Goal: Transaction & Acquisition: Book appointment/travel/reservation

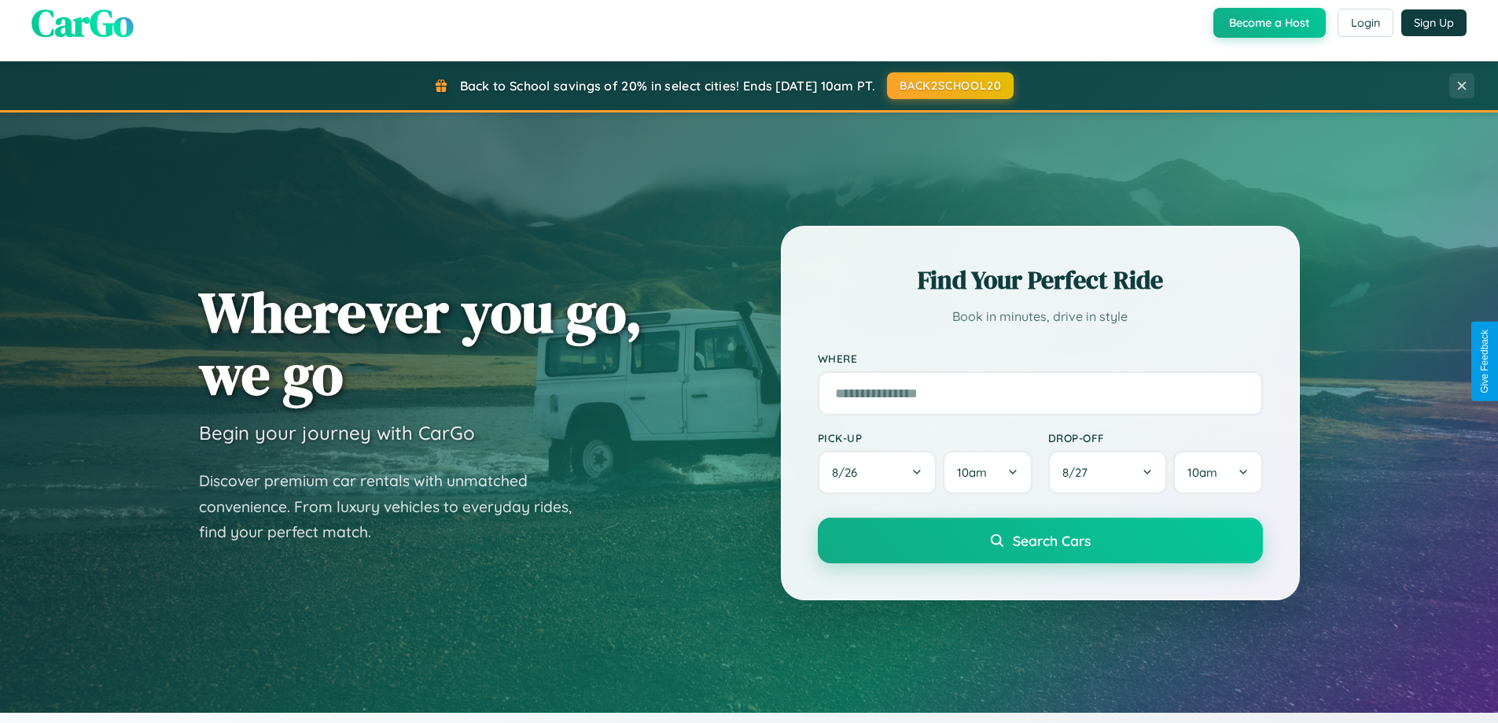
scroll to position [46, 0]
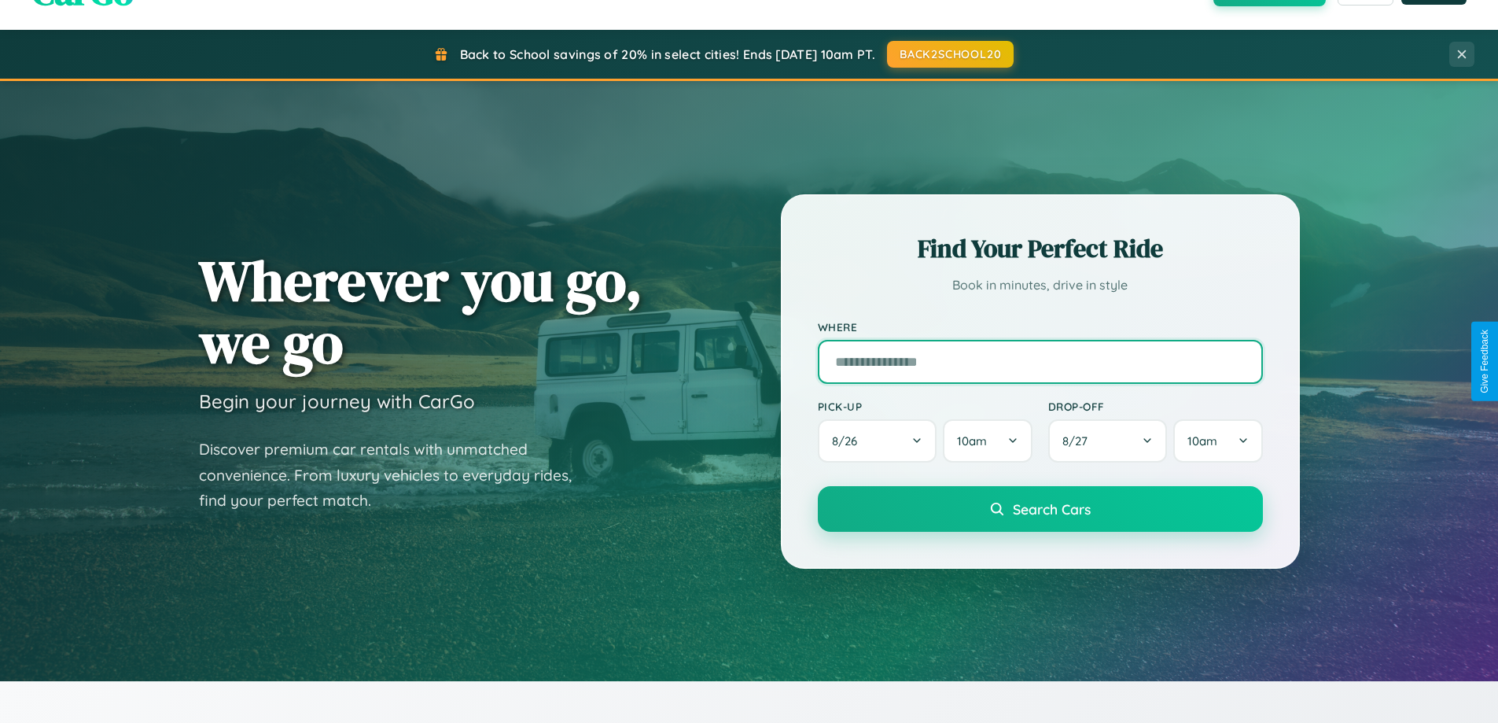
click at [1040, 361] on input "text" at bounding box center [1040, 362] width 445 height 44
type input "**********"
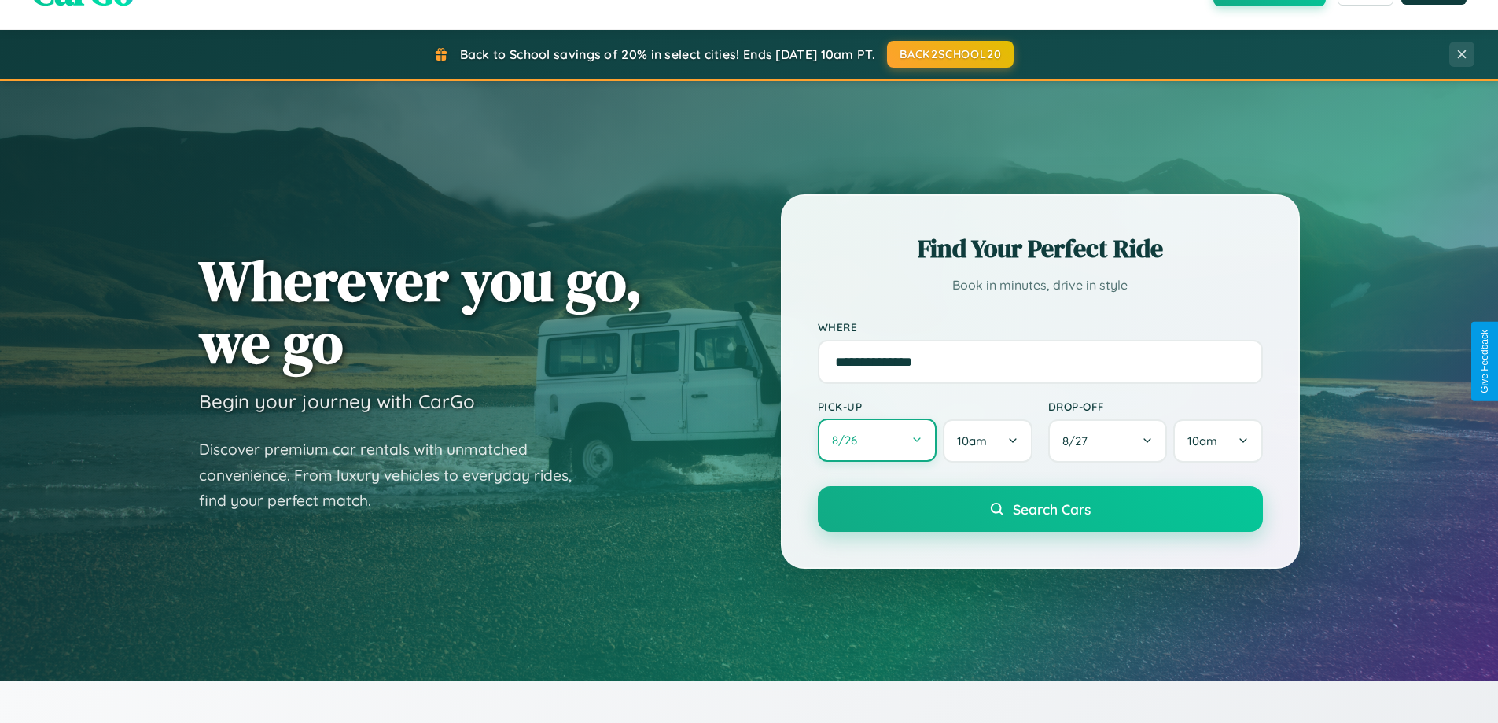
click at [877, 440] on button "8 / 26" at bounding box center [878, 439] width 120 height 43
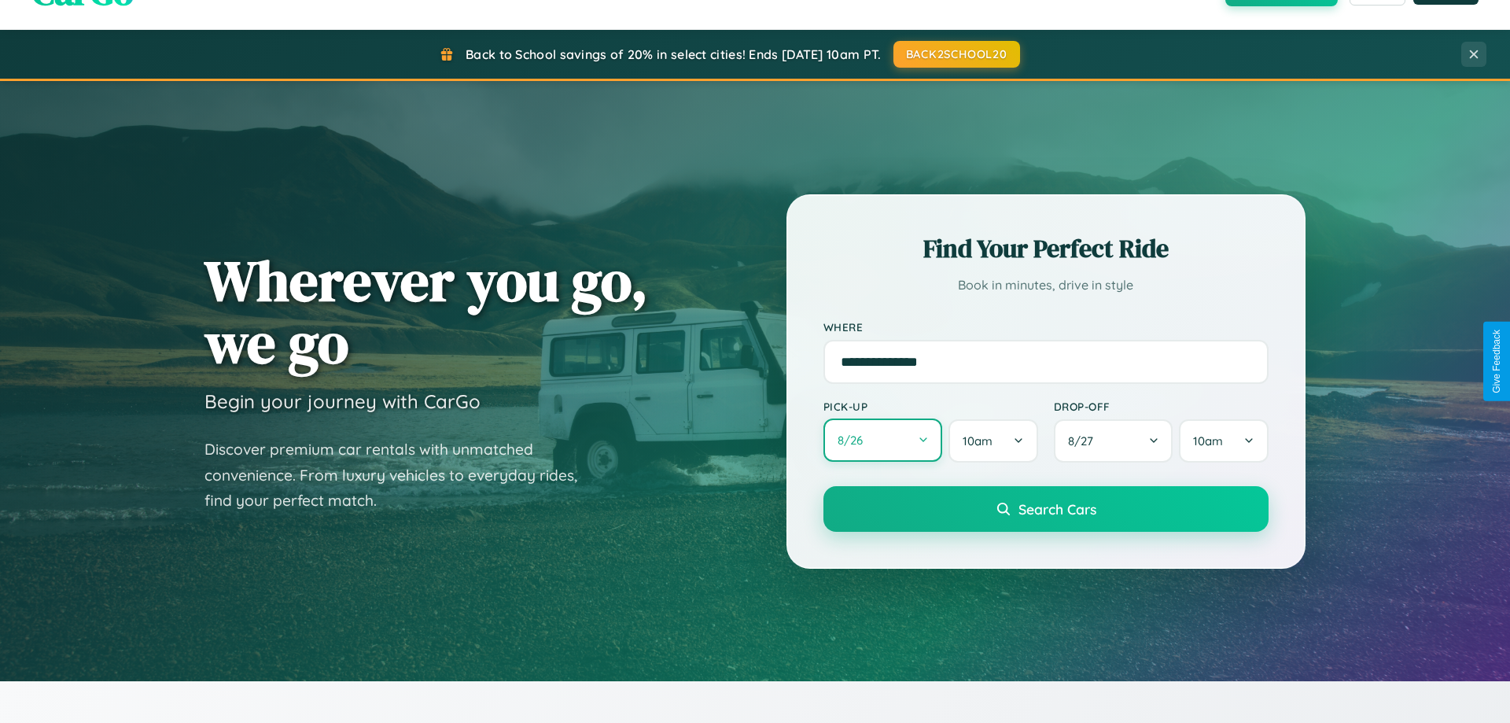
select select "*"
select select "****"
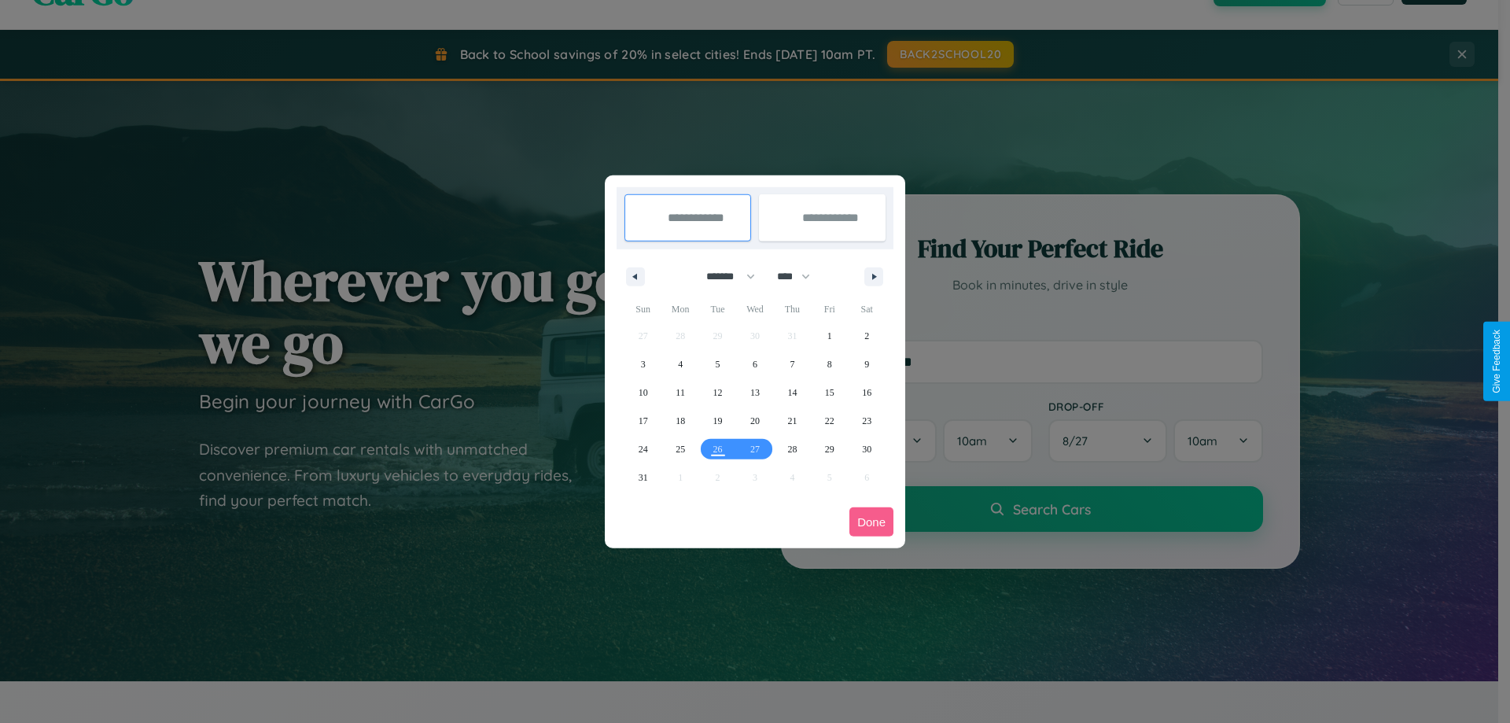
click at [724, 276] on select "******* ******** ***** ***** *** **** **** ****** ********* ******* ******** **…" at bounding box center [727, 276] width 67 height 26
select select "*"
drag, startPoint x: 801, startPoint y: 276, endPoint x: 755, endPoint y: 315, distance: 60.2
click at [801, 276] on select "**** **** **** **** **** **** **** **** **** **** **** **** **** **** **** ****…" at bounding box center [792, 276] width 47 height 26
select select "****"
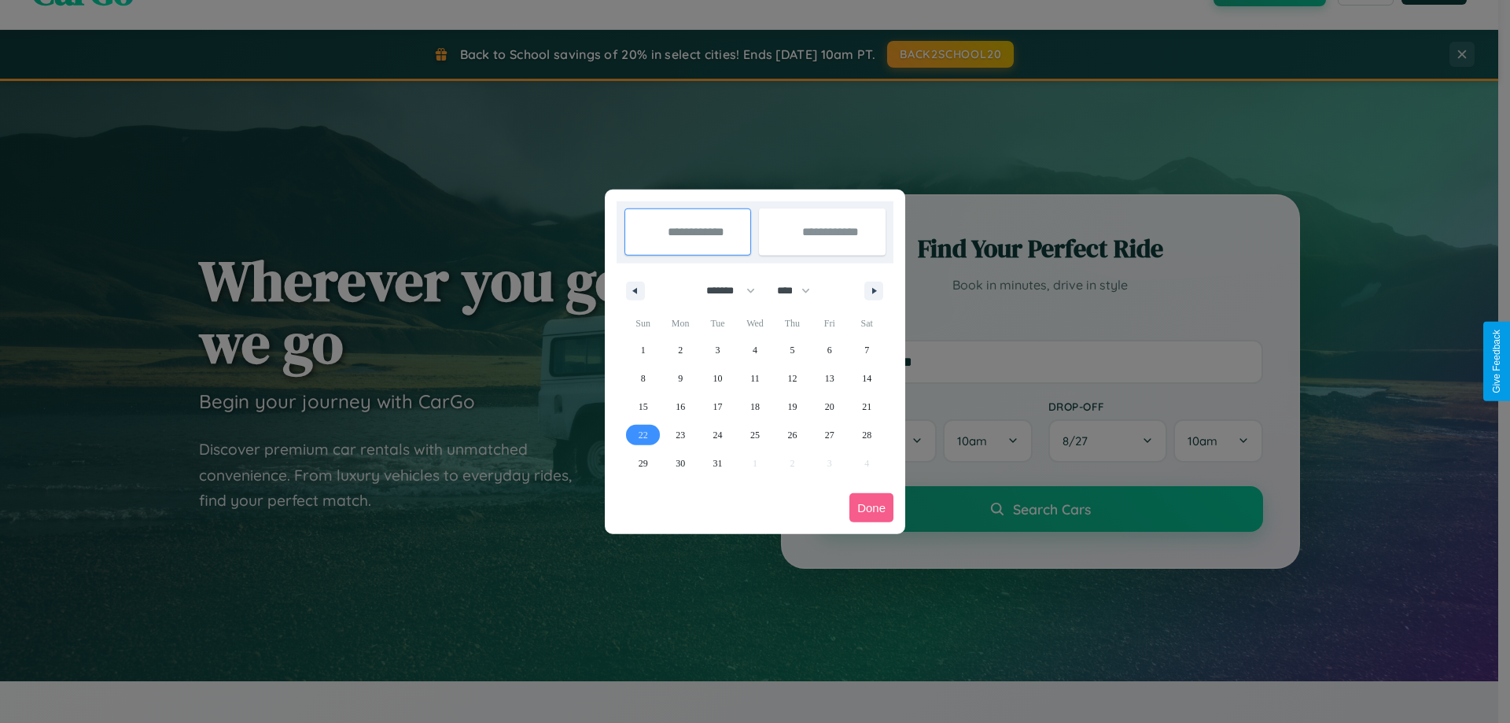
click at [643, 434] on span "22" at bounding box center [643, 435] width 9 height 28
type input "**********"
click at [680, 434] on span "23" at bounding box center [680, 435] width 9 height 28
type input "**********"
click at [871, 507] on button "Done" at bounding box center [871, 507] width 44 height 29
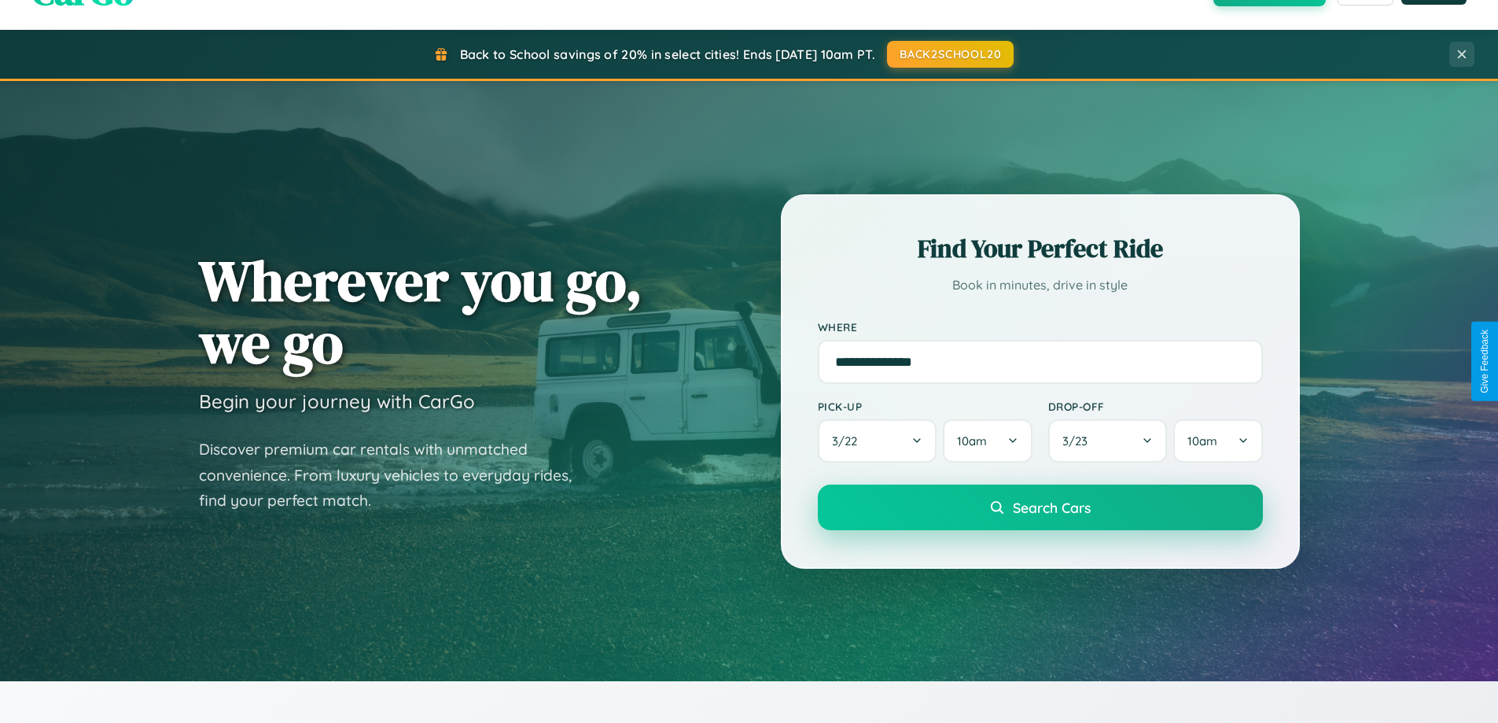
click at [1040, 507] on span "Search Cars" at bounding box center [1052, 507] width 78 height 17
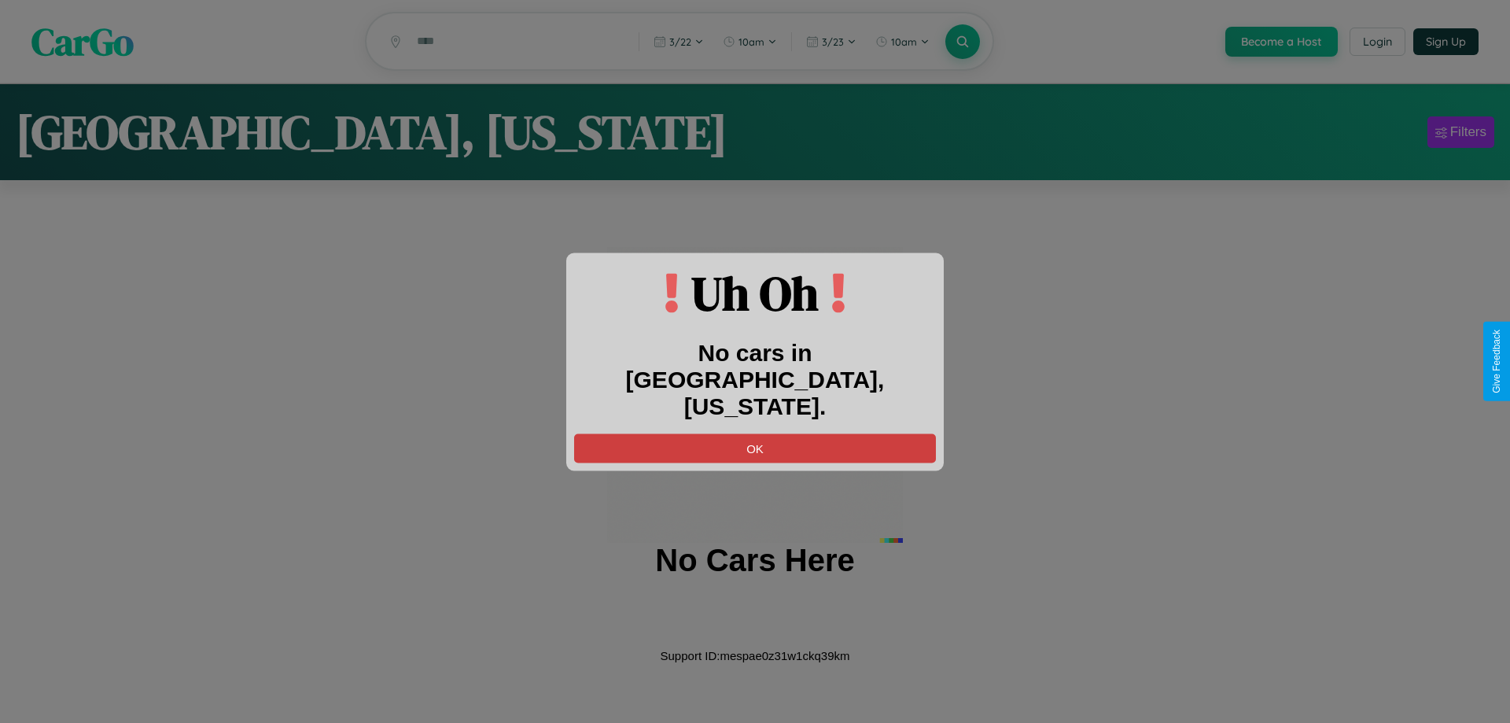
click at [755, 433] on button "OK" at bounding box center [755, 447] width 362 height 29
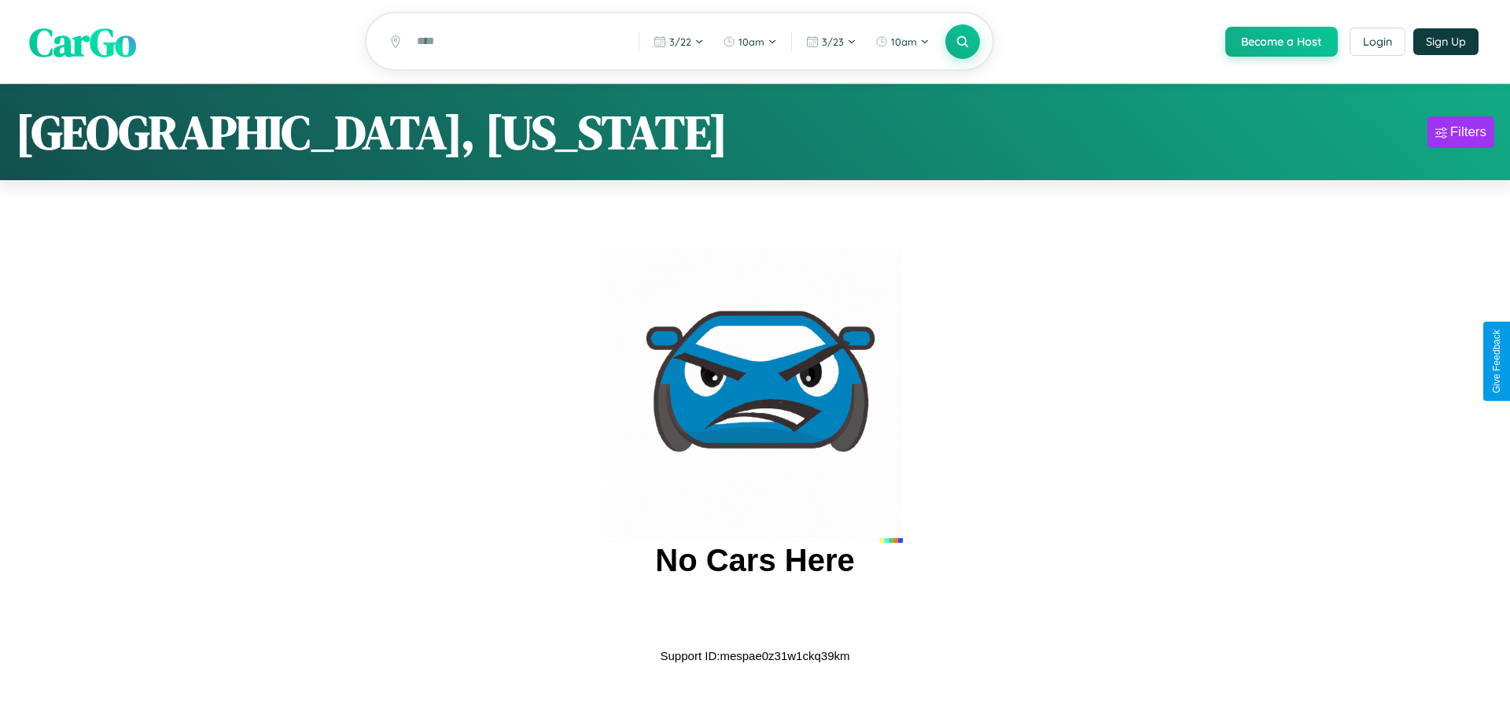
click at [83, 42] on span "CarGo" at bounding box center [82, 41] width 107 height 54
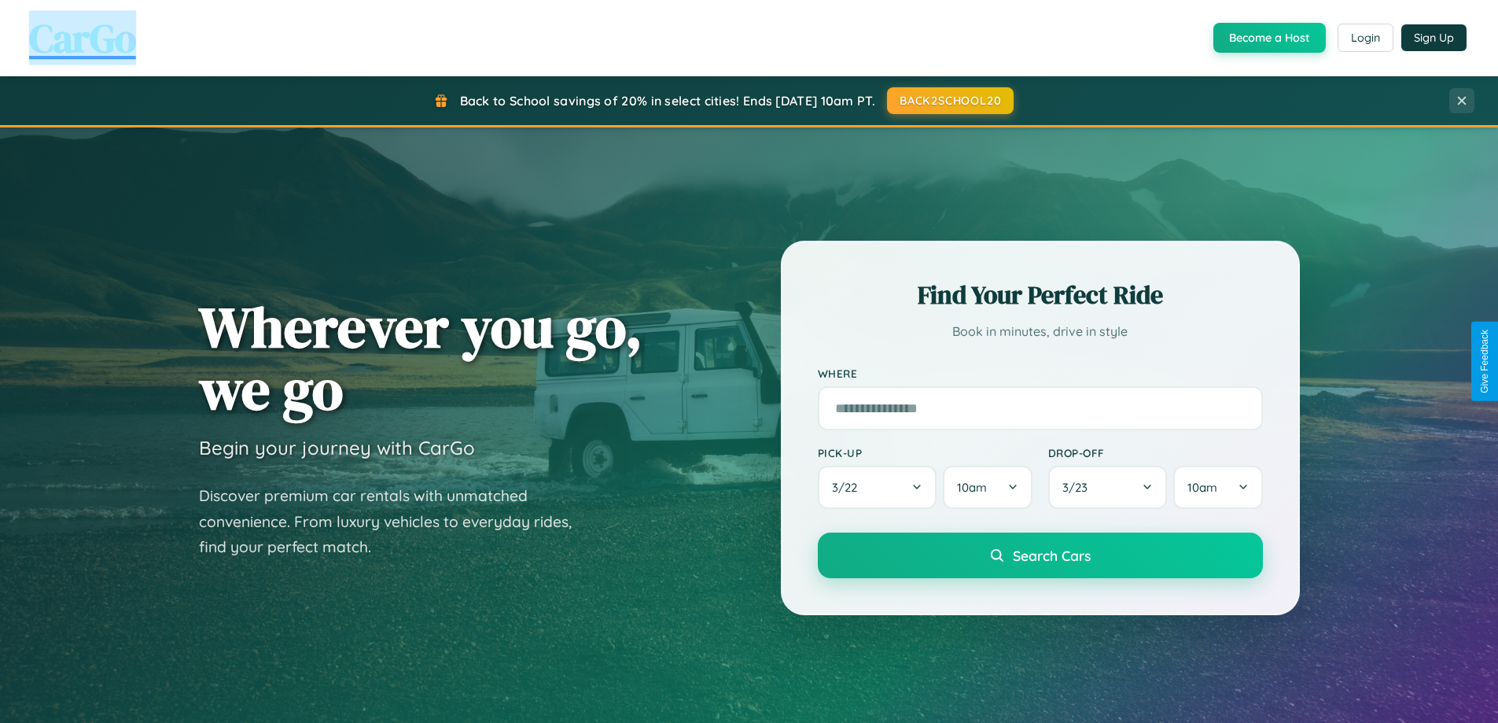
scroll to position [2527, 0]
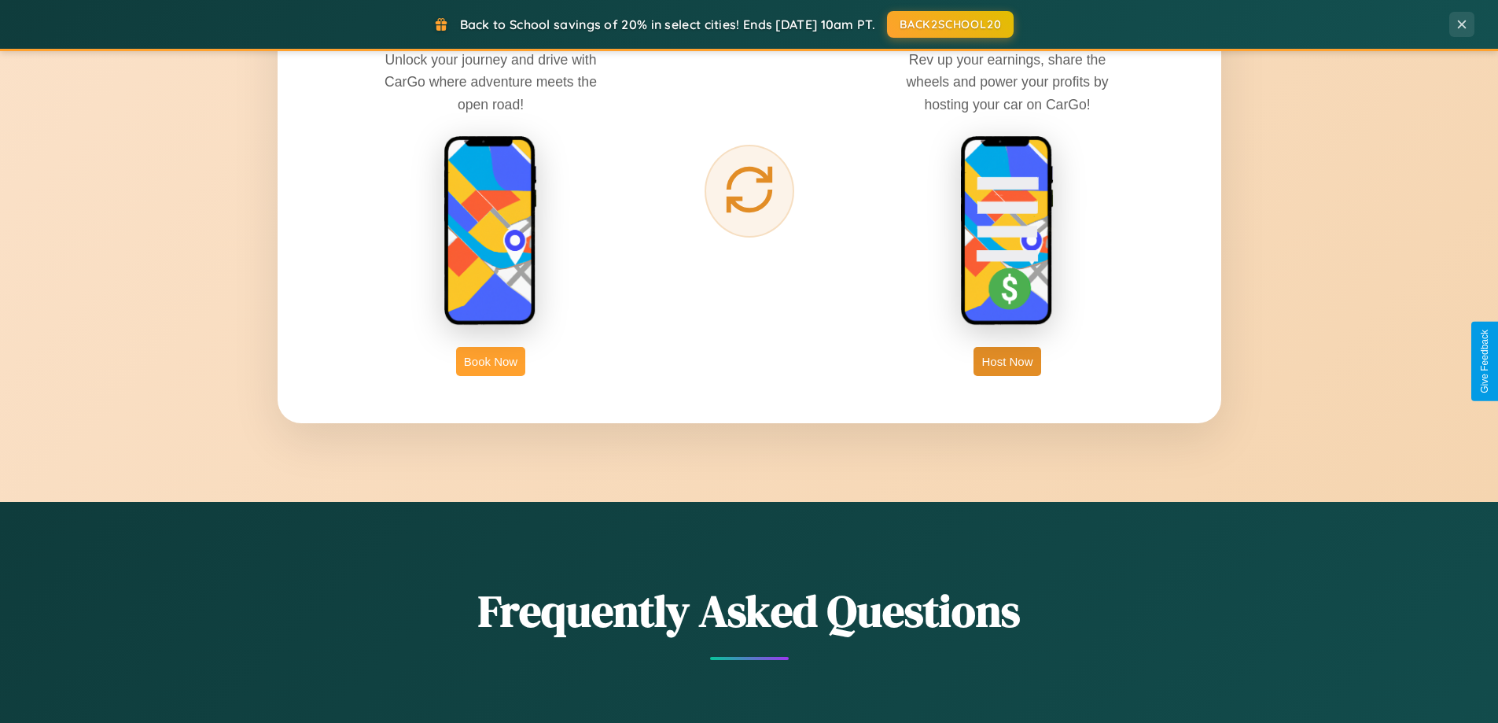
click at [491, 361] on button "Book Now" at bounding box center [490, 361] width 69 height 29
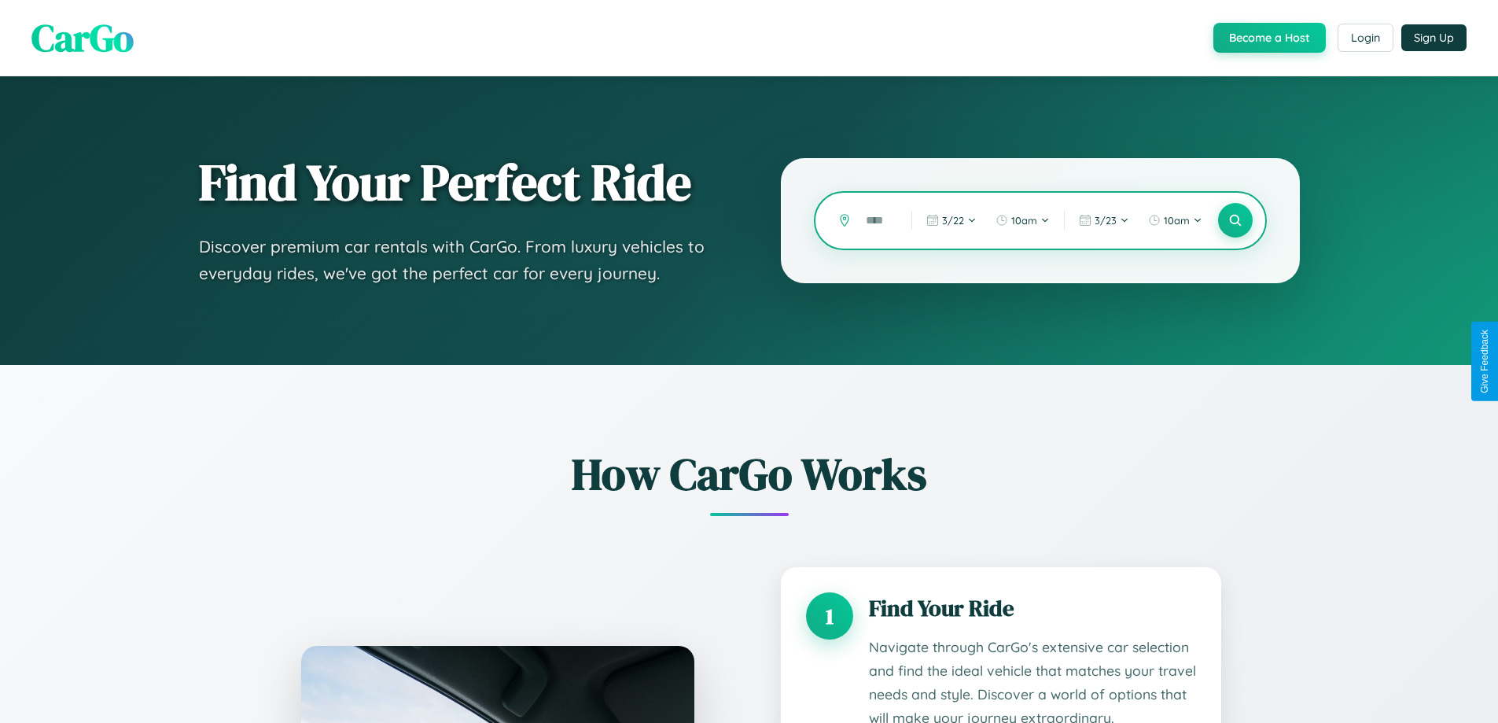
click at [877, 220] on input "text" at bounding box center [877, 221] width 38 height 28
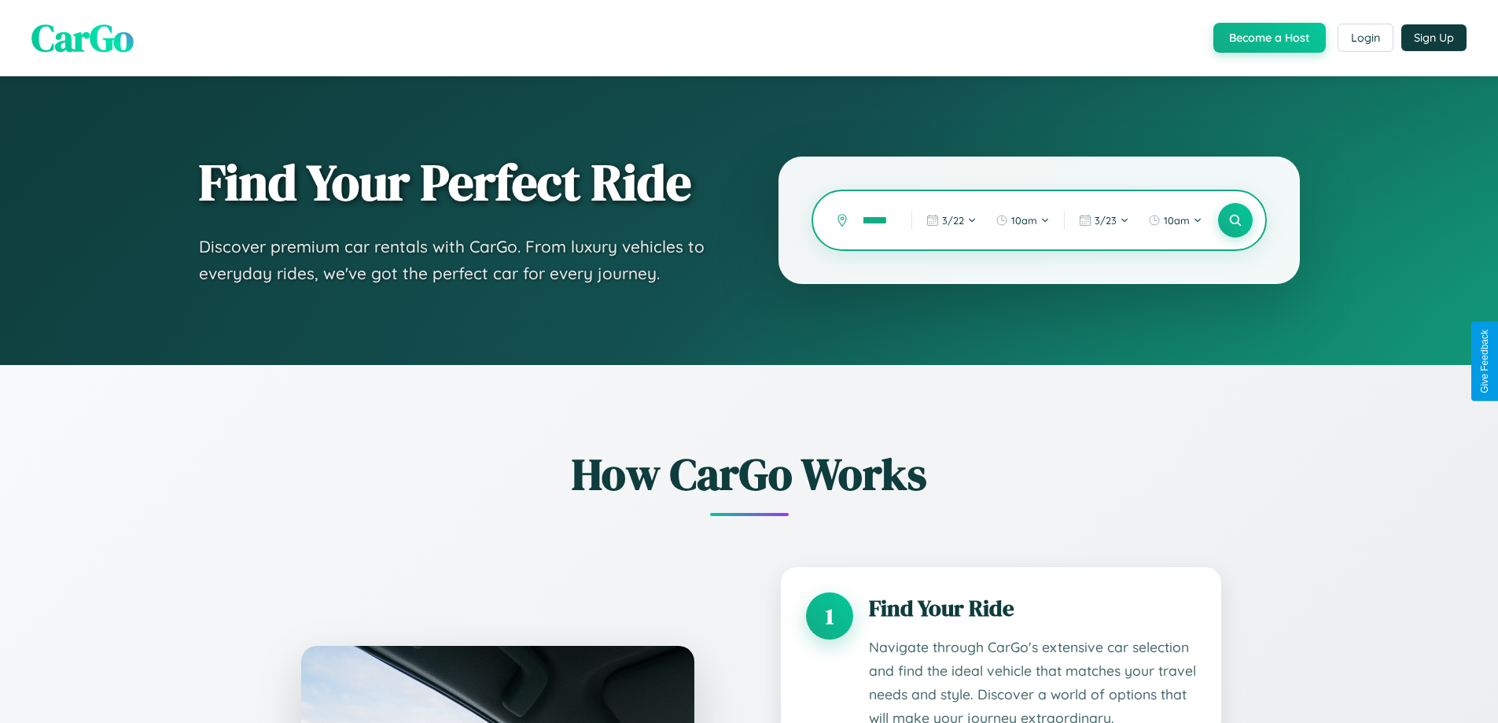
scroll to position [0, 19]
type input "*******"
click at [1235, 220] on icon at bounding box center [1235, 220] width 15 height 15
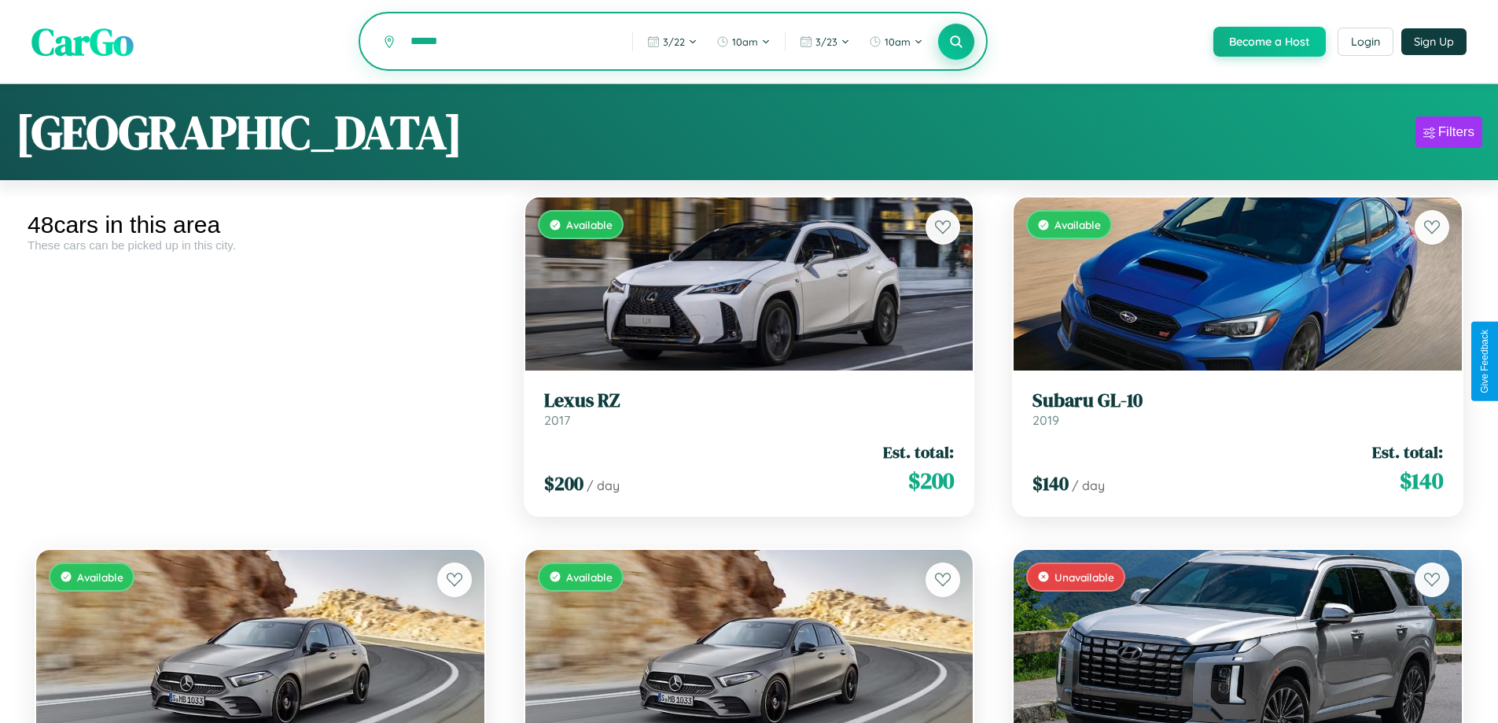
type input "******"
click at [956, 42] on icon at bounding box center [956, 41] width 15 height 15
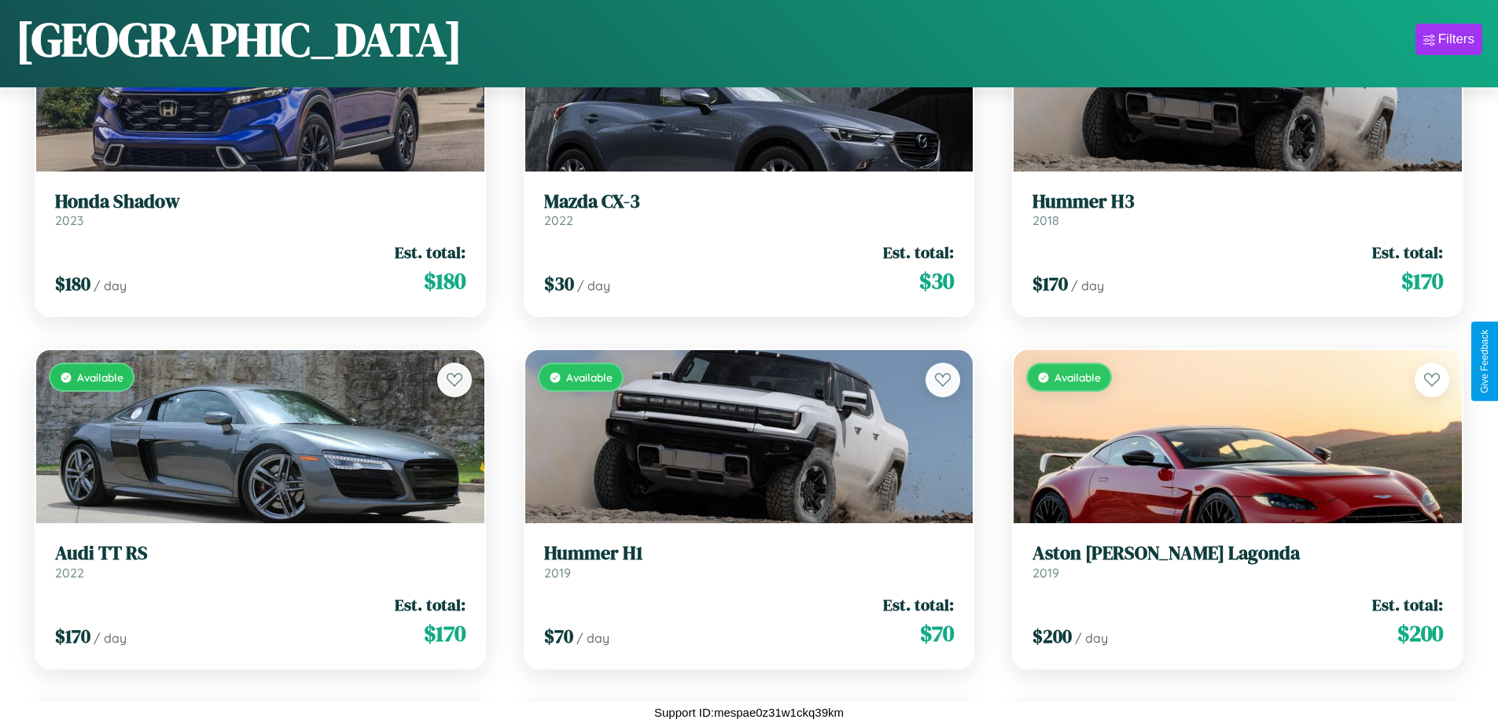
scroll to position [2686, 0]
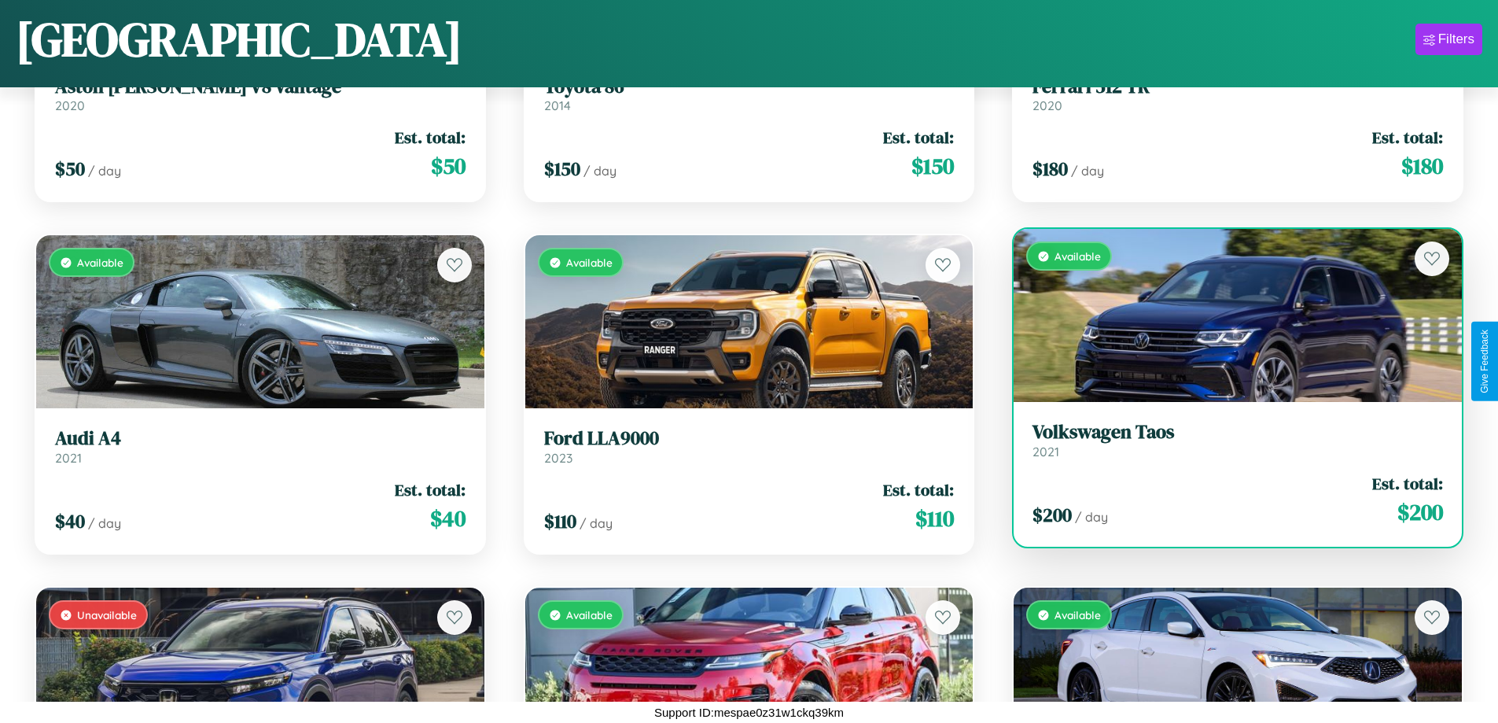
click at [1228, 319] on div "Available" at bounding box center [1238, 315] width 448 height 173
click at [1228, 315] on div "Available" at bounding box center [1238, 315] width 448 height 173
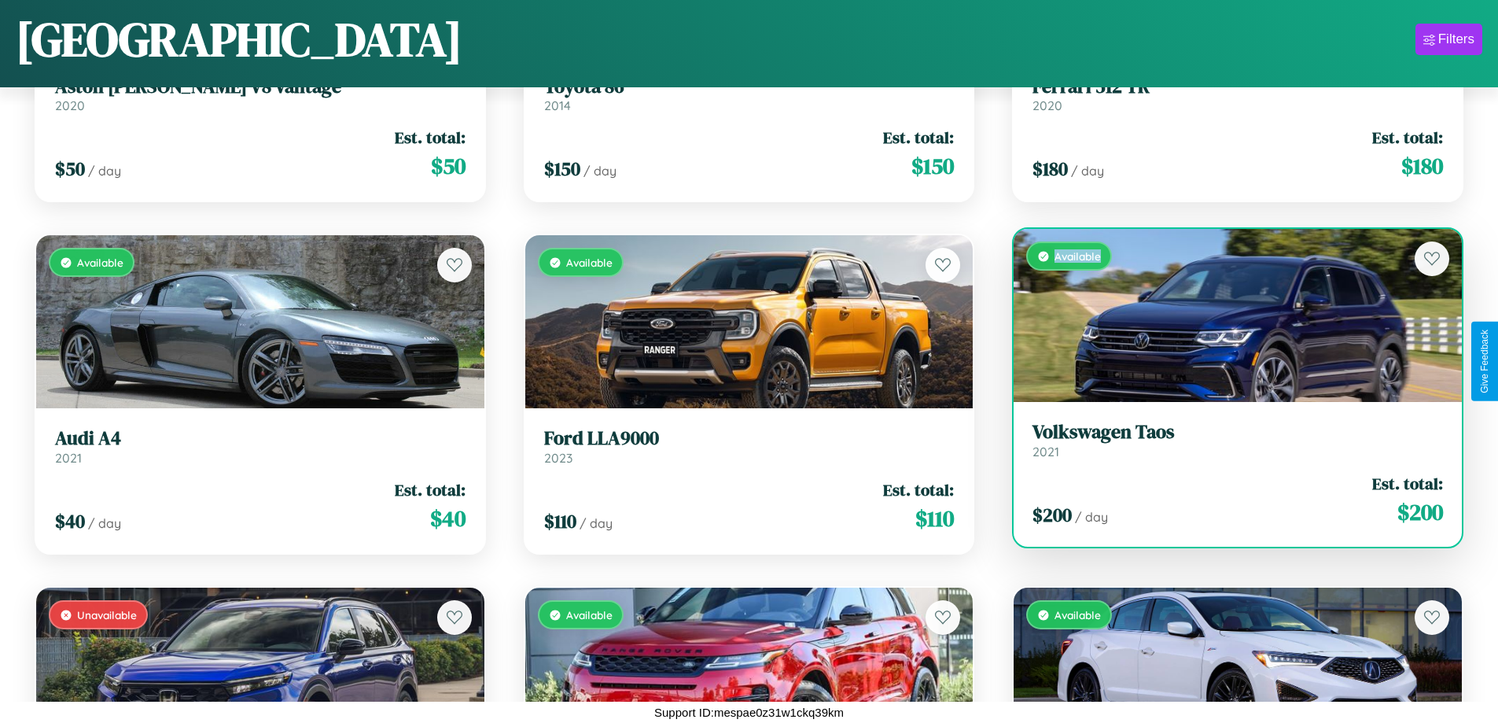
click at [1228, 315] on div "Available" at bounding box center [1238, 315] width 448 height 173
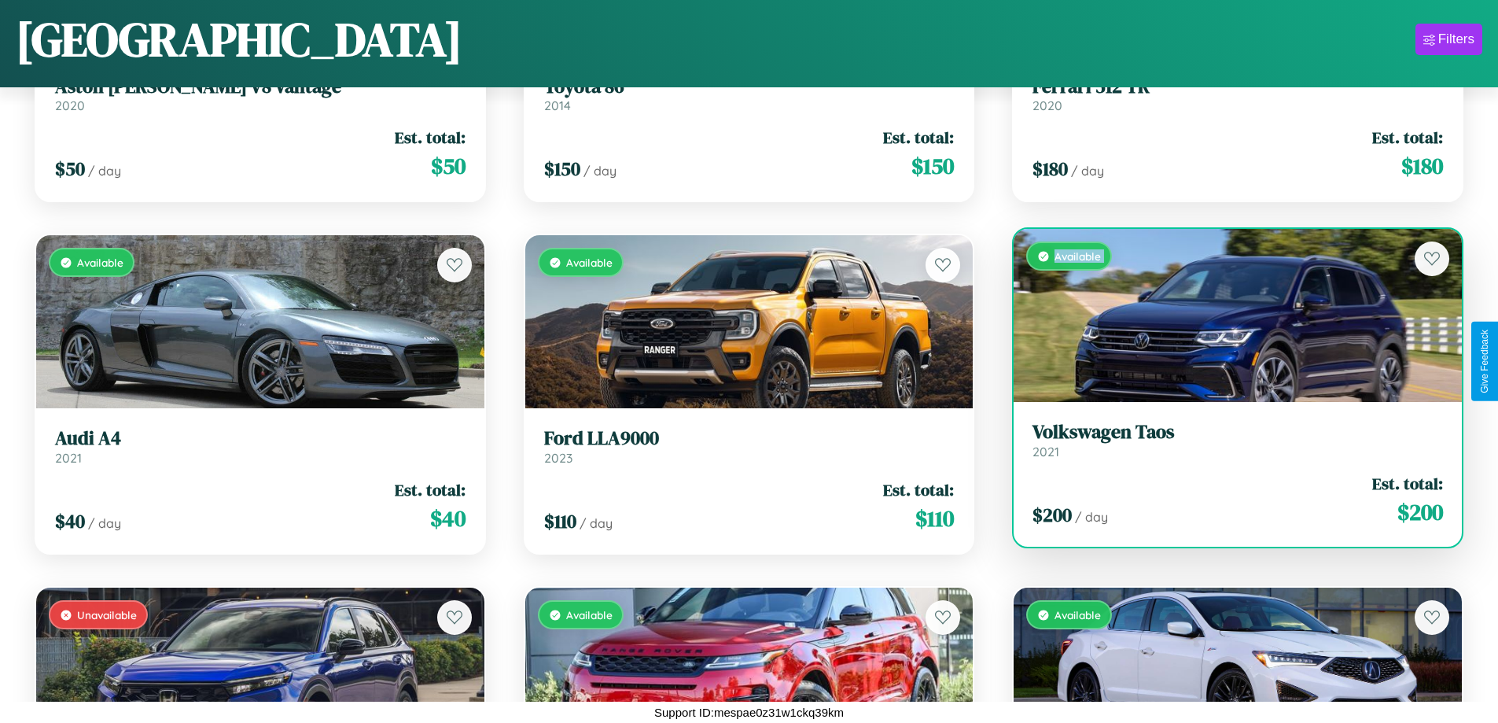
click at [1228, 315] on div "Available" at bounding box center [1238, 315] width 448 height 173
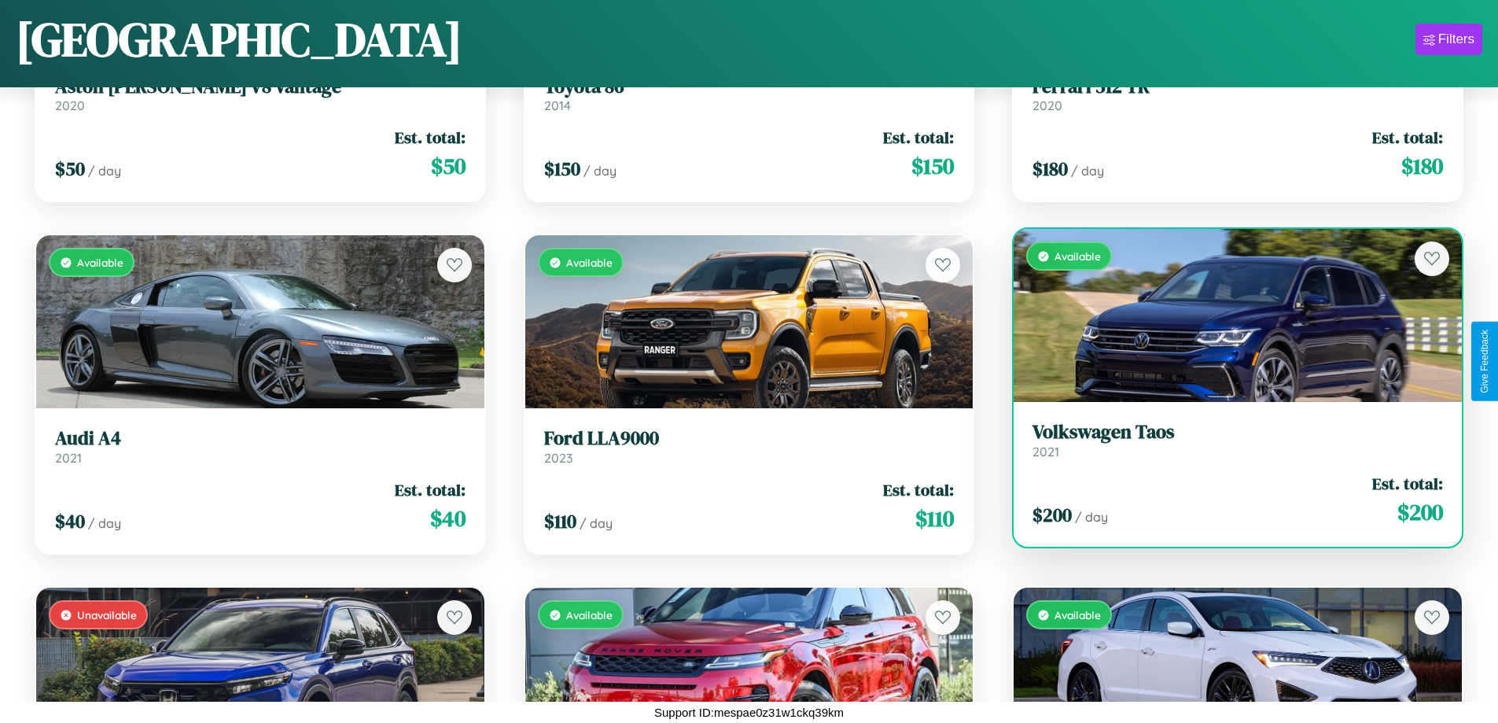
click at [1228, 315] on div "Available" at bounding box center [1238, 315] width 448 height 173
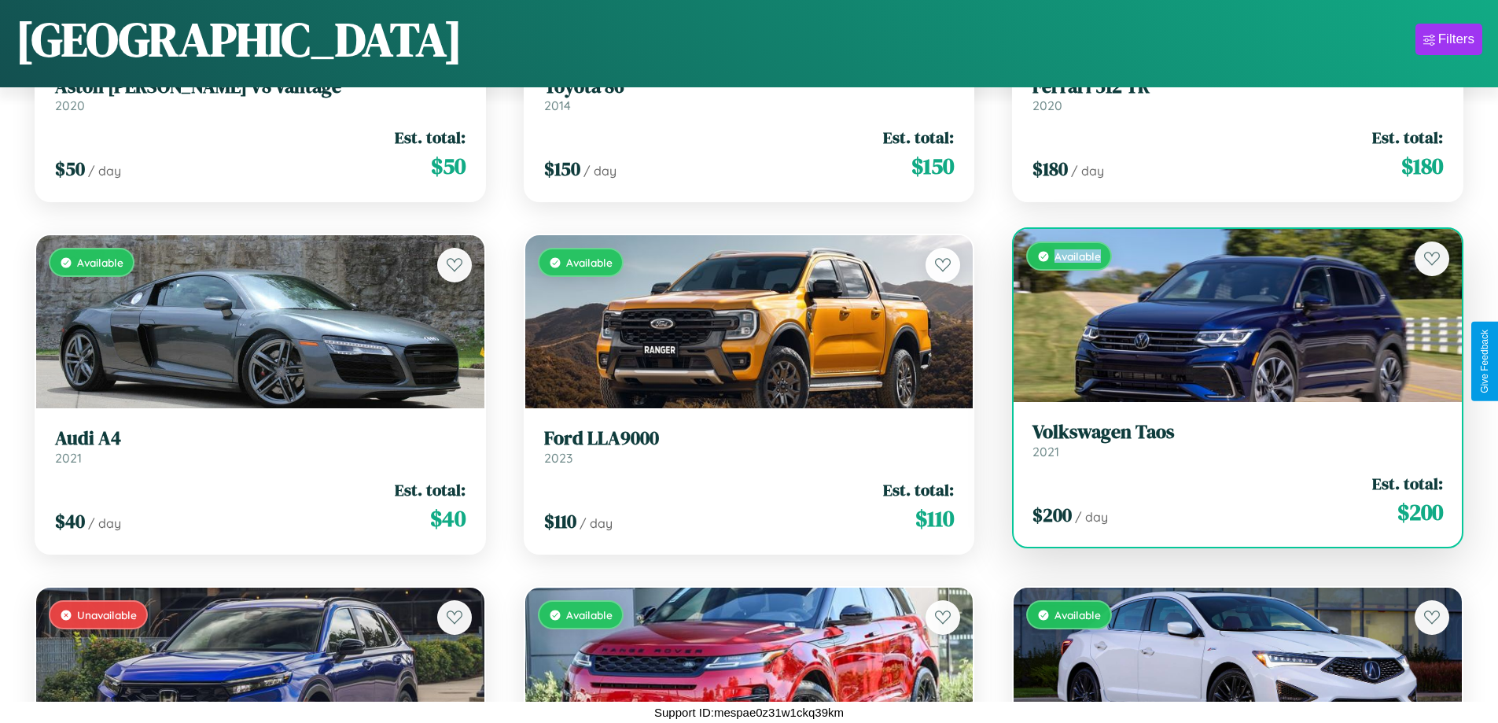
click at [1228, 315] on div "Available" at bounding box center [1238, 315] width 448 height 173
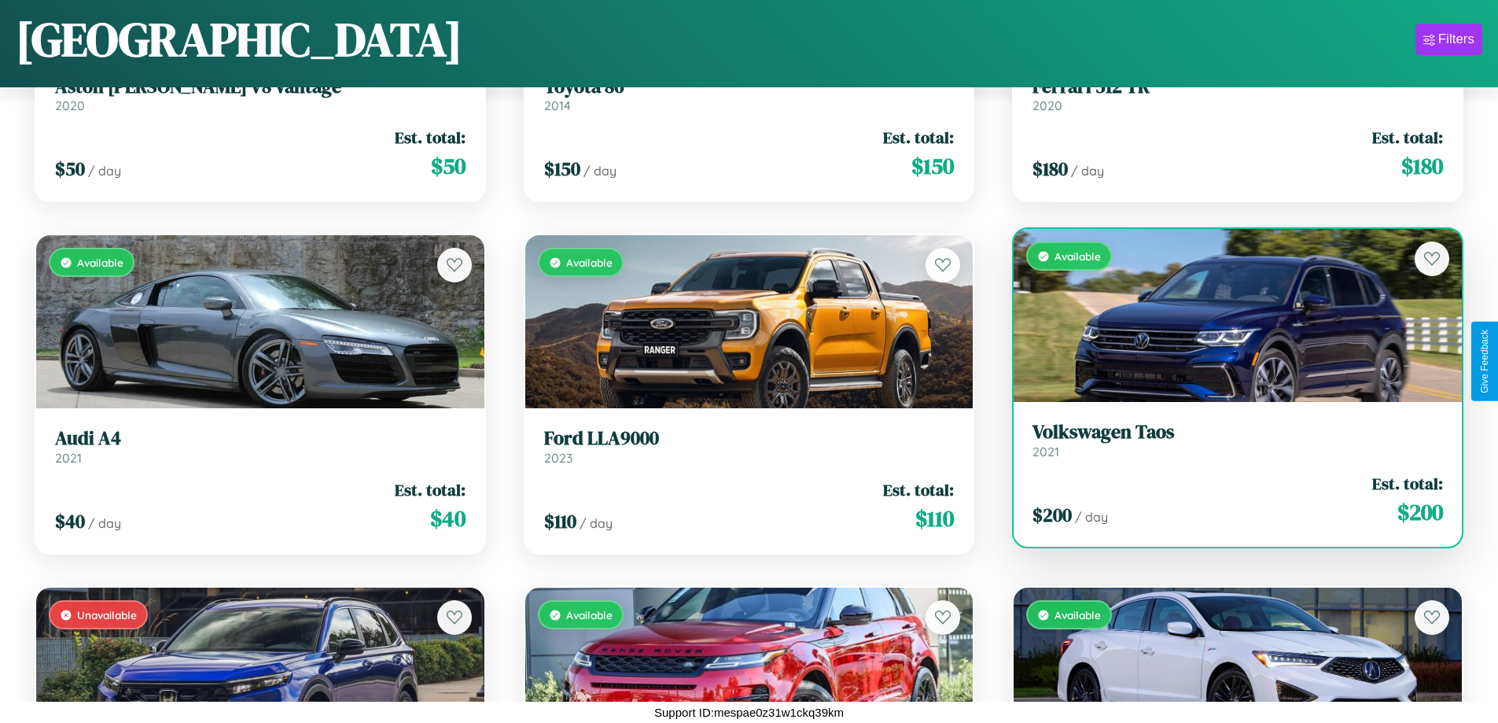
click at [1228, 440] on h3 "Volkswagen Taos" at bounding box center [1238, 432] width 411 height 23
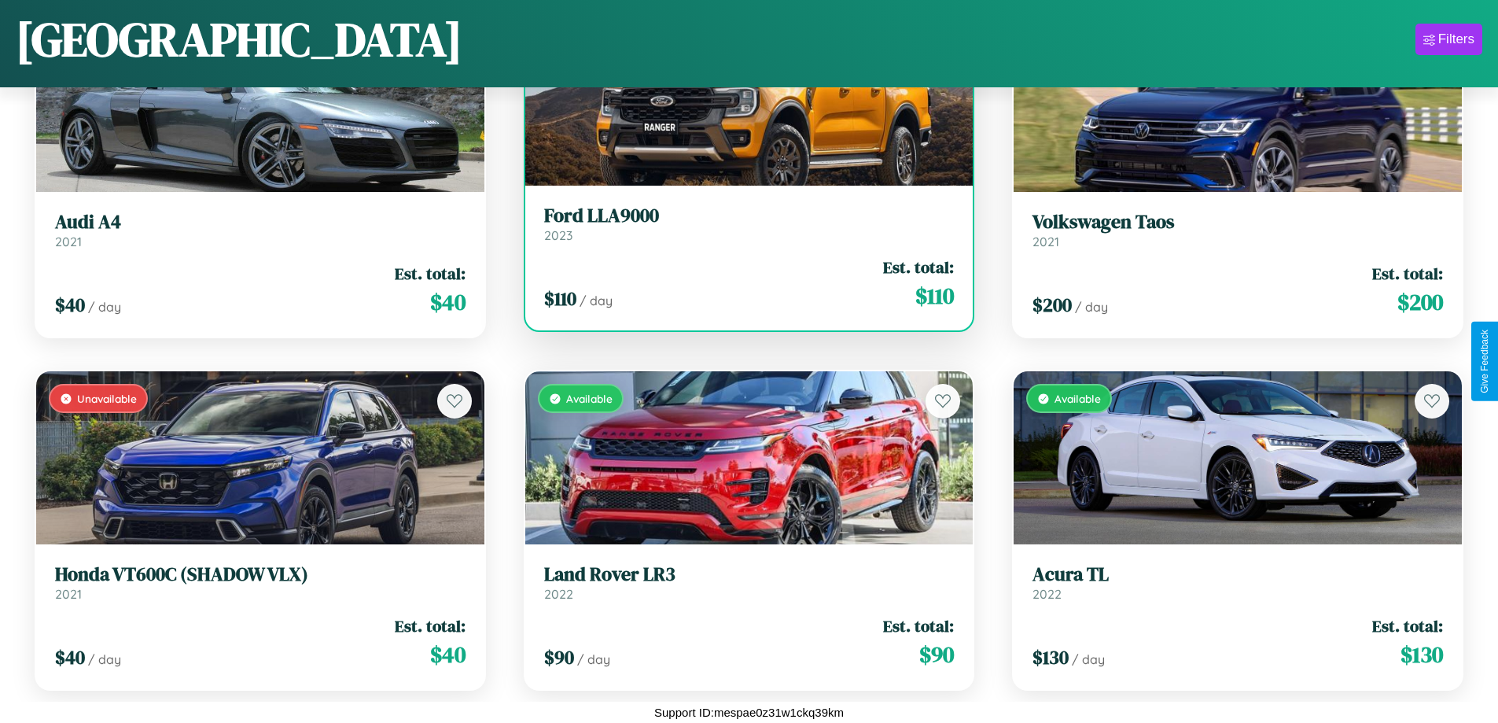
scroll to position [3039, 0]
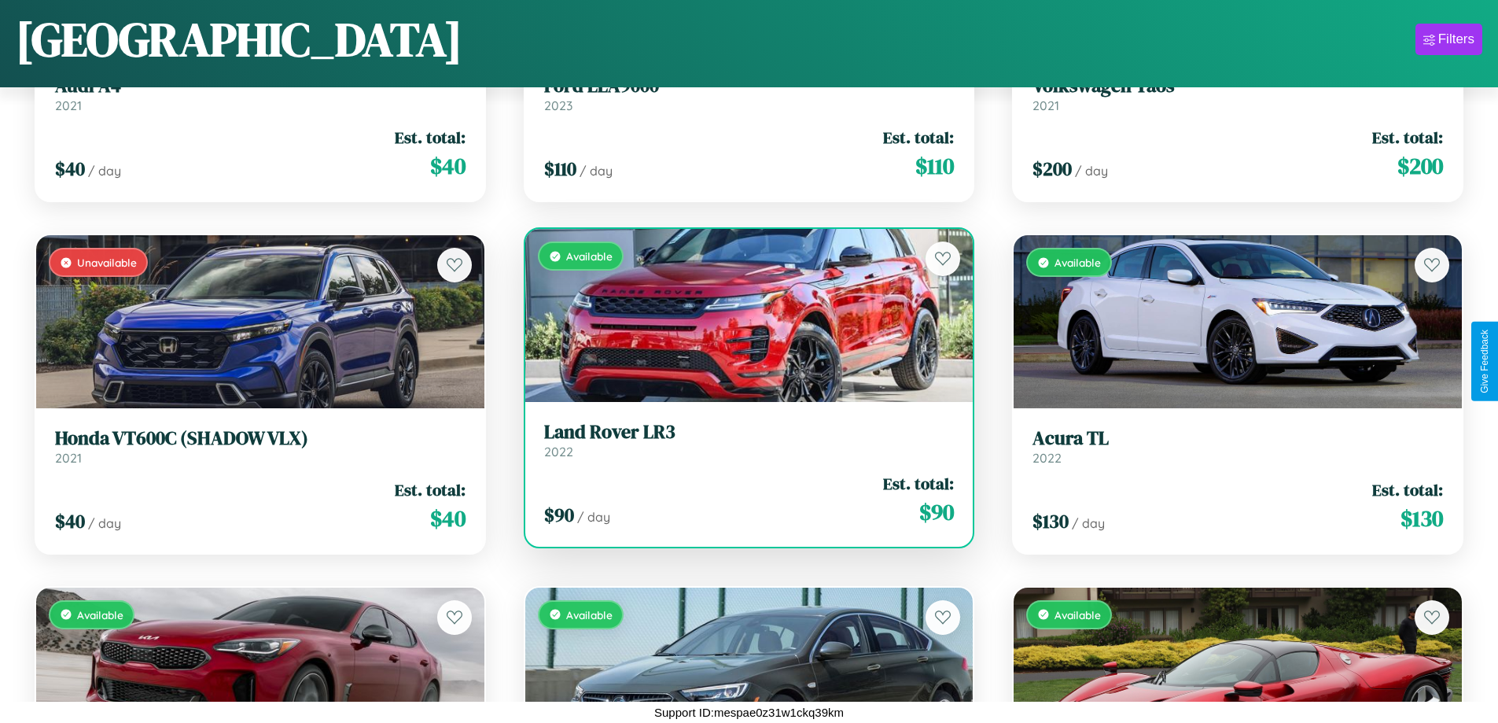
click at [742, 440] on h3 "Land Rover LR3" at bounding box center [749, 432] width 411 height 23
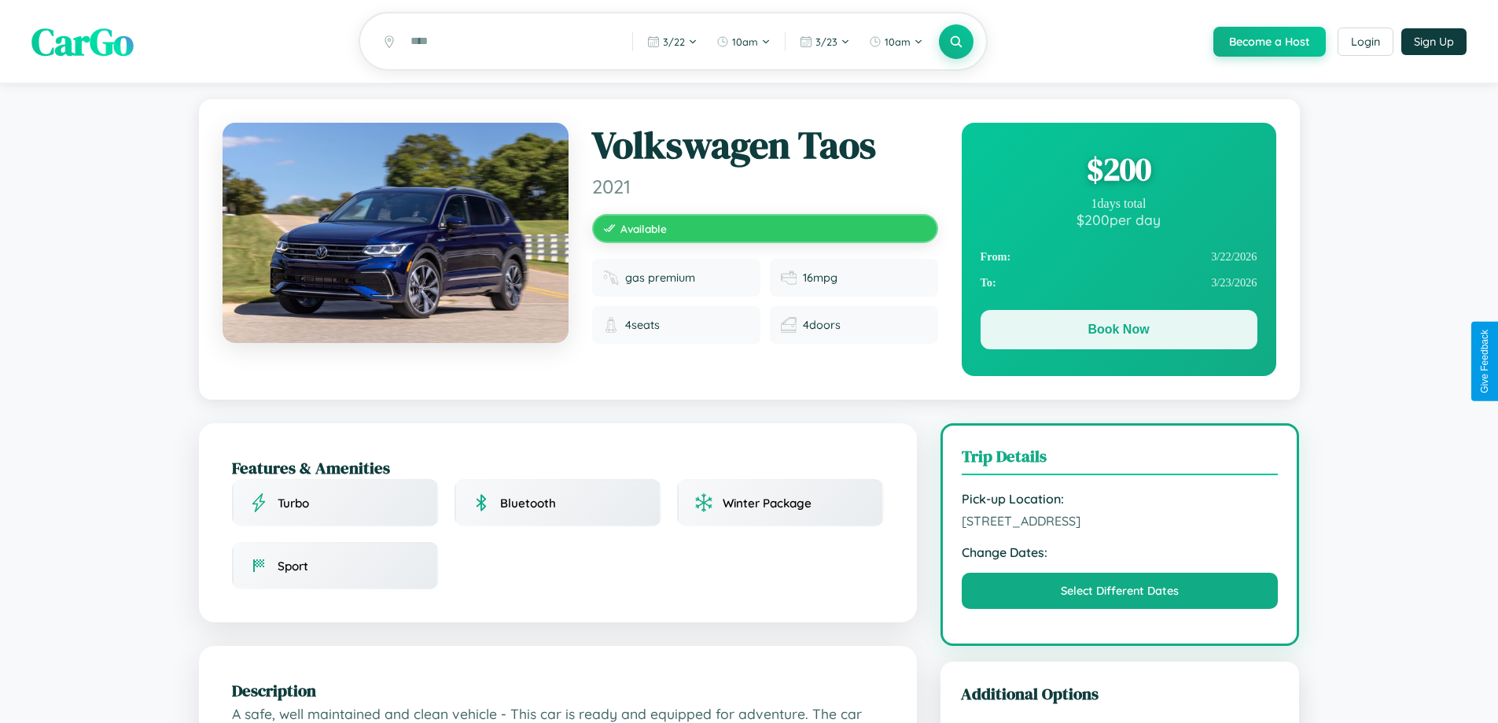
click at [1118, 332] on button "Book Now" at bounding box center [1119, 329] width 277 height 39
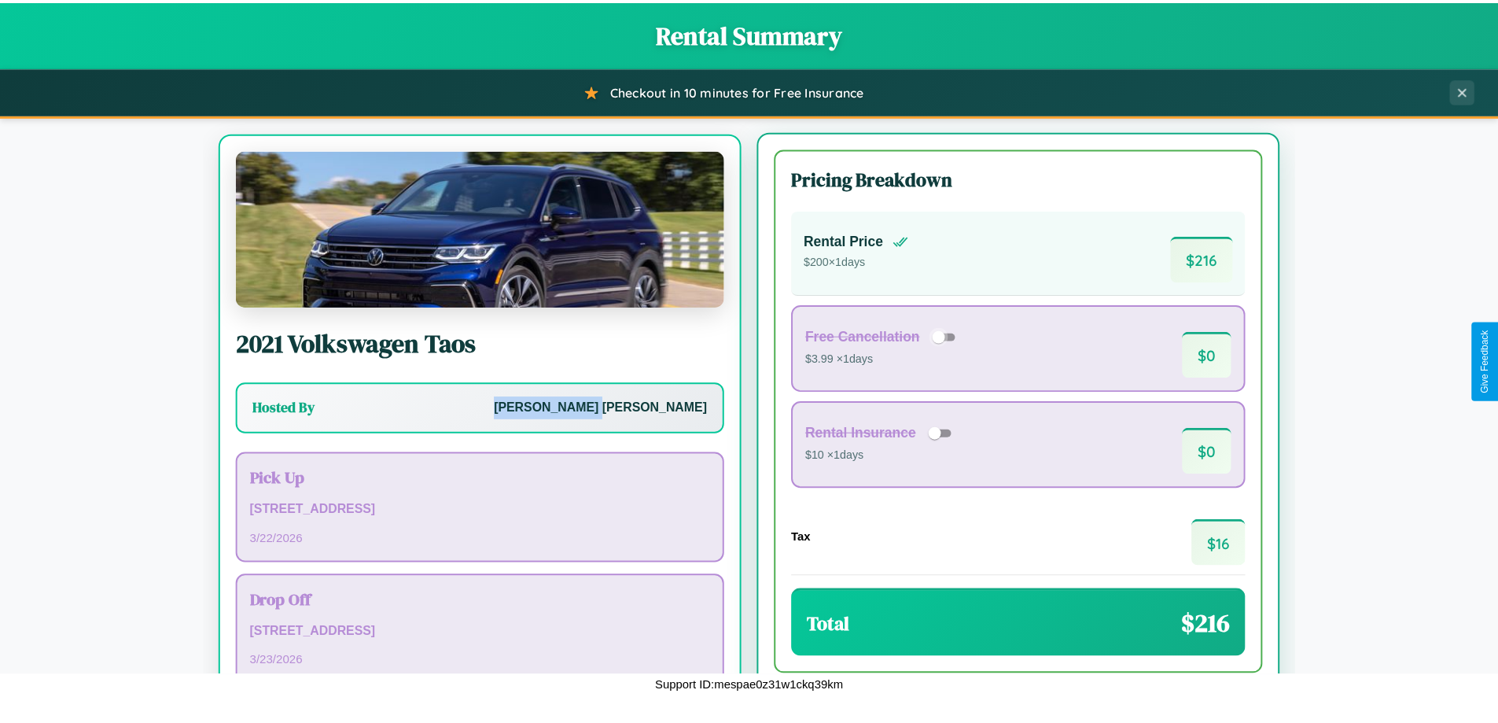
scroll to position [73, 0]
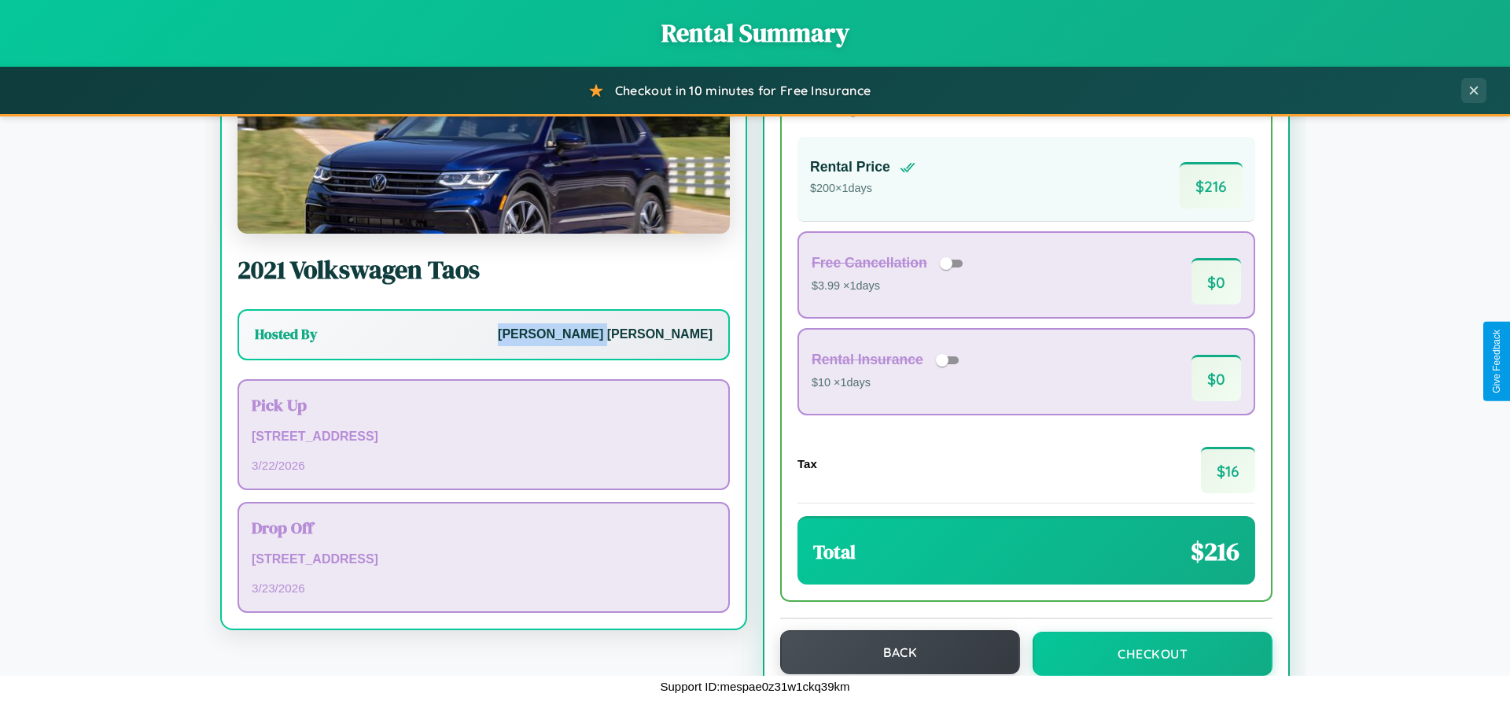
click at [893, 652] on button "Back" at bounding box center [900, 652] width 240 height 44
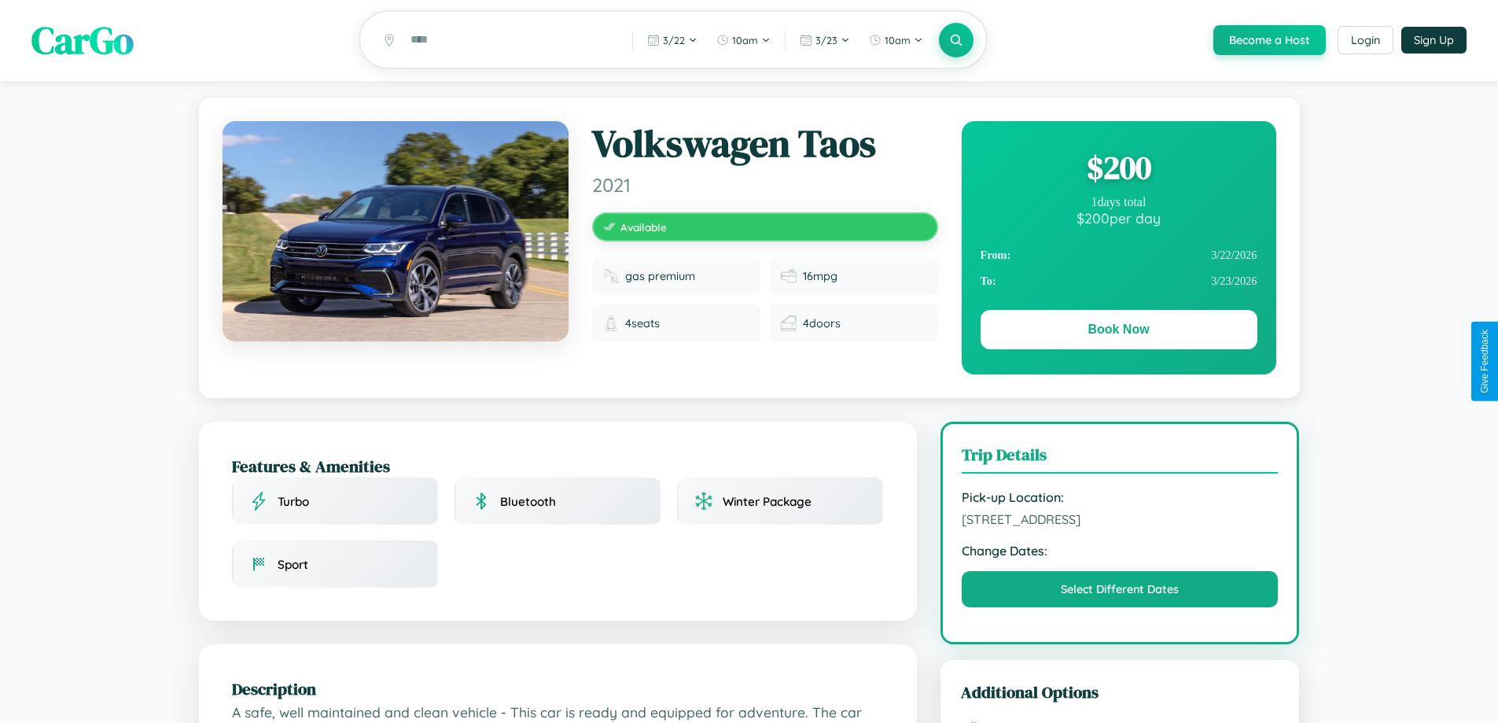
scroll to position [162, 0]
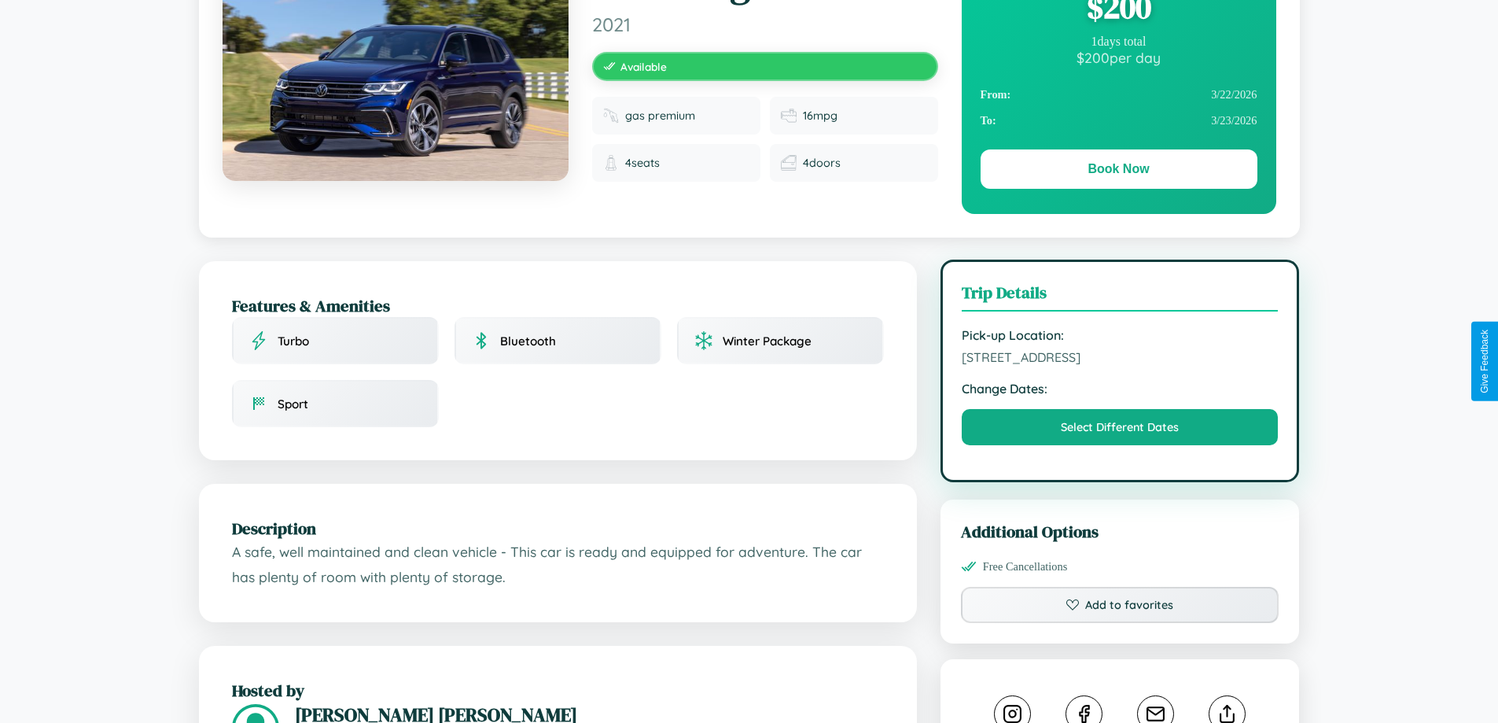
click at [1120, 359] on span "364 Broadway London 48972 Sweden" at bounding box center [1120, 357] width 317 height 16
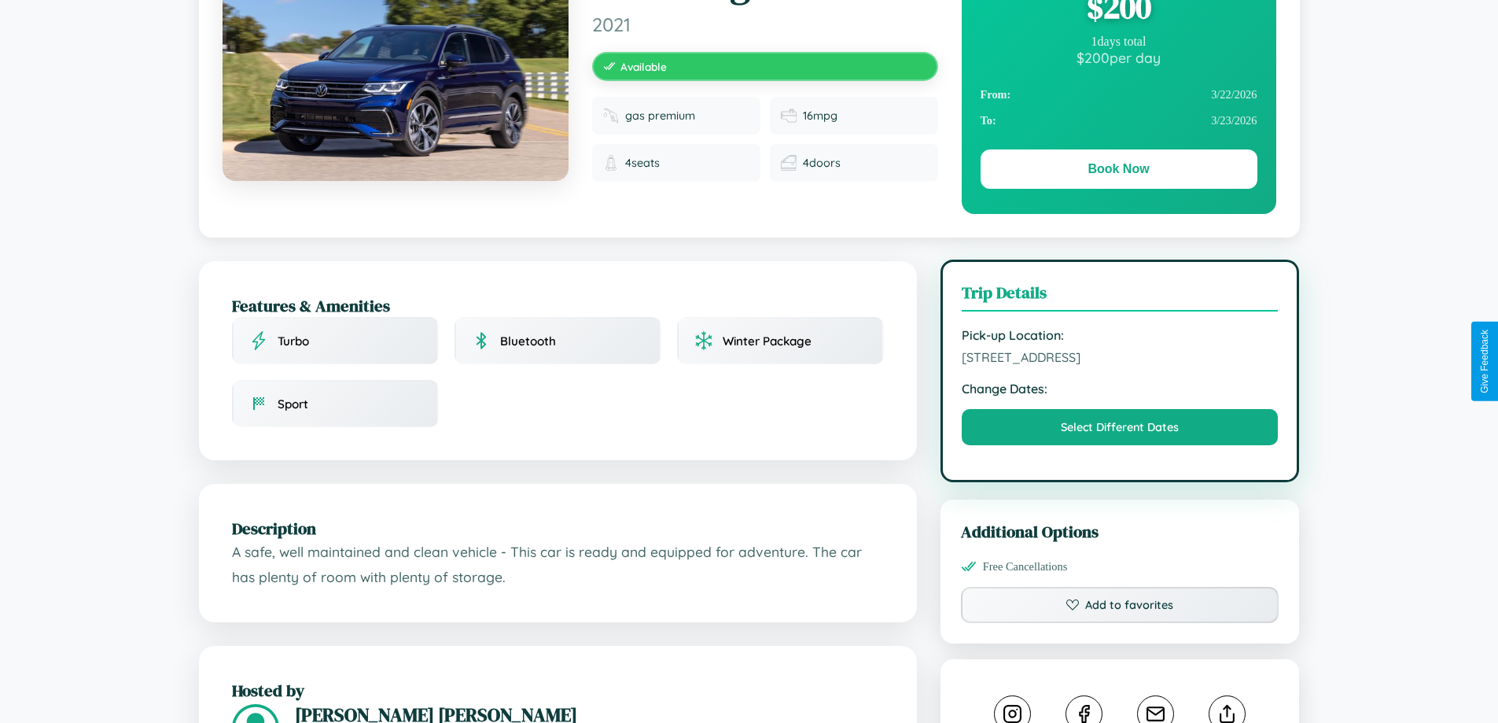
click at [1120, 359] on span "364 Broadway London 48972 Sweden" at bounding box center [1120, 357] width 317 height 16
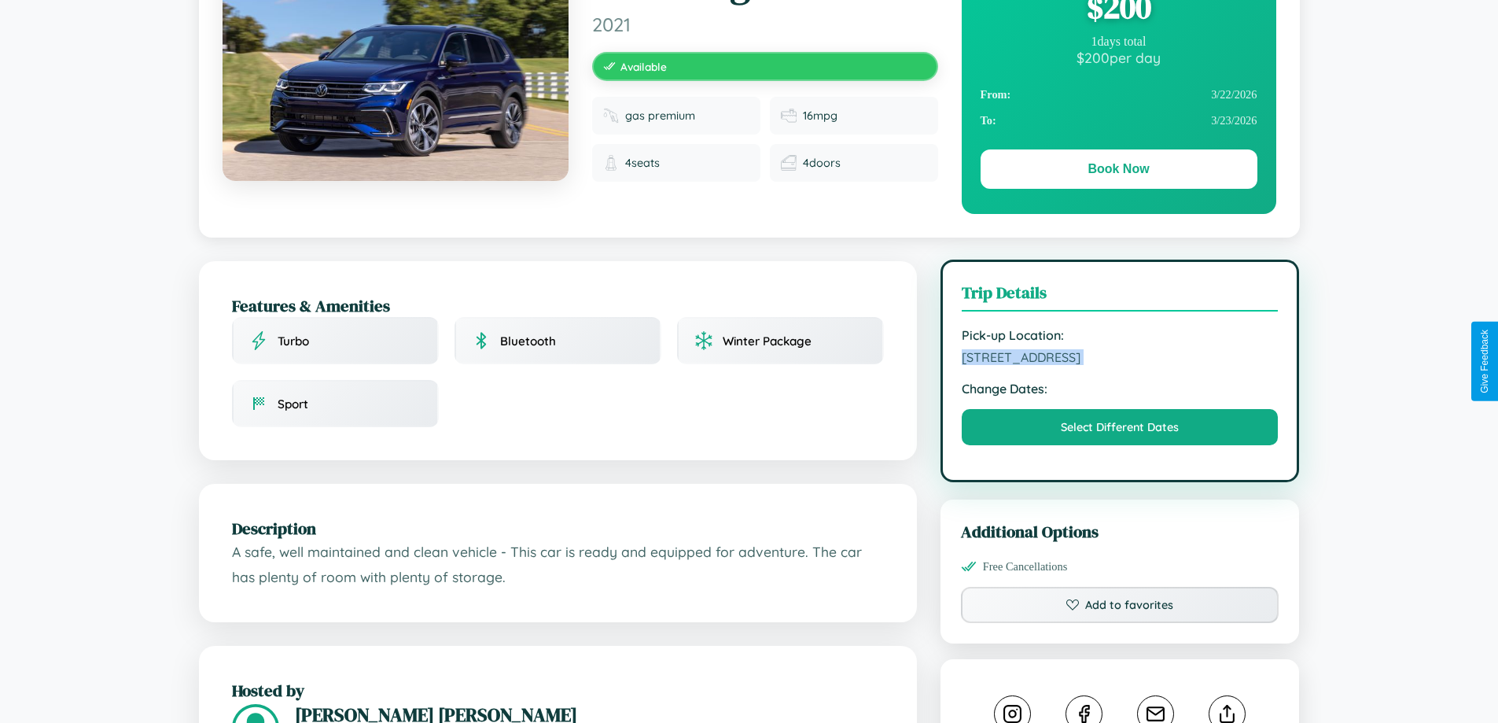
click at [1120, 359] on span "364 Broadway London 48972 Sweden" at bounding box center [1120, 357] width 317 height 16
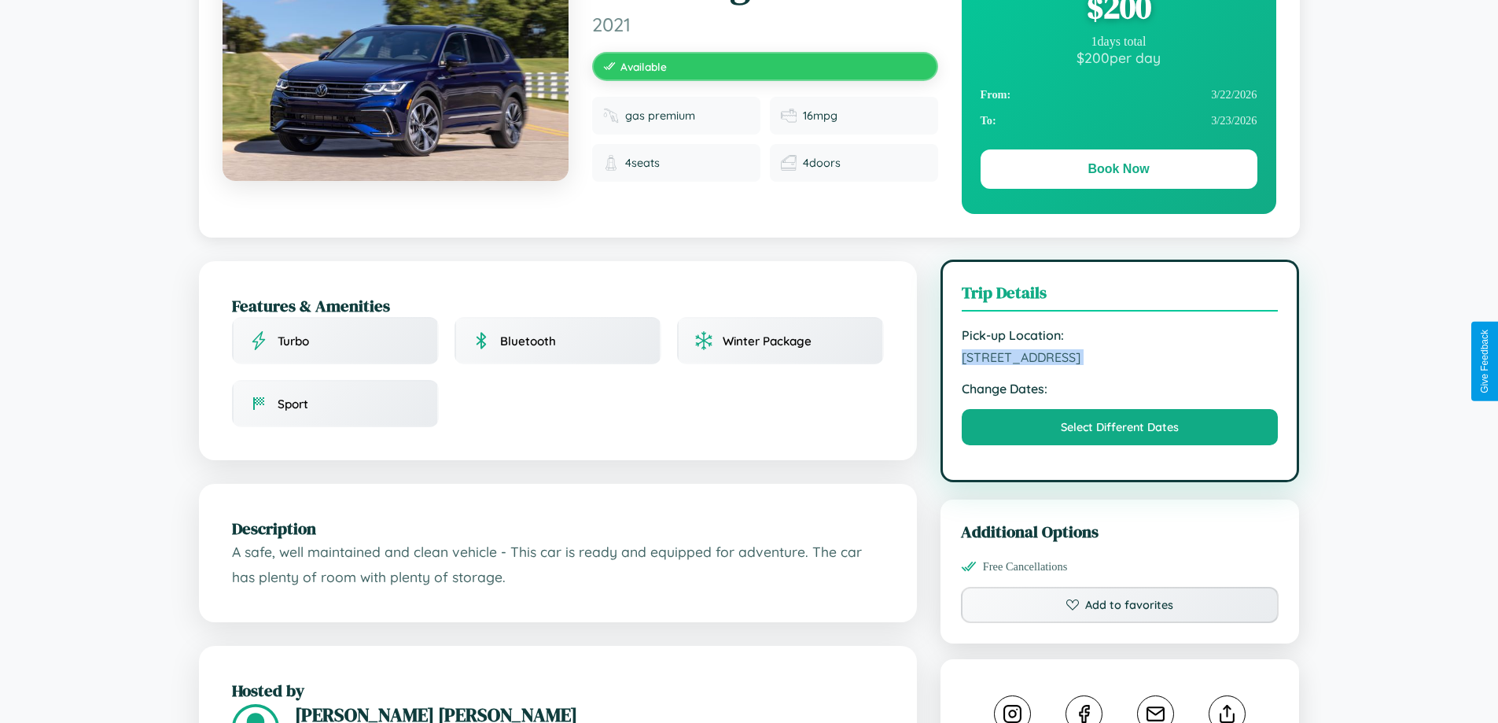
click at [1120, 359] on span "364 Broadway London 48972 Sweden" at bounding box center [1120, 357] width 317 height 16
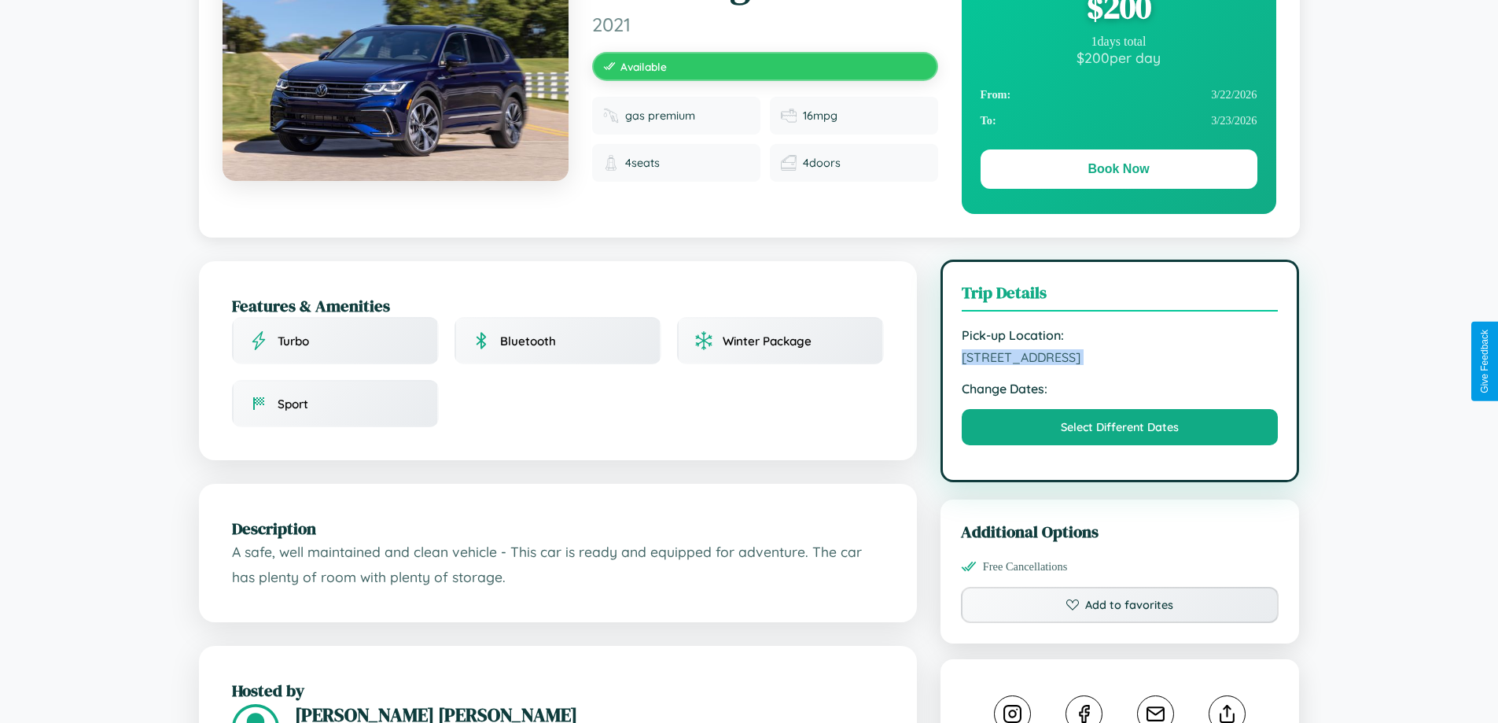
click at [1120, 359] on span "364 Broadway London 48972 Sweden" at bounding box center [1120, 357] width 317 height 16
